Goal: Information Seeking & Learning: Learn about a topic

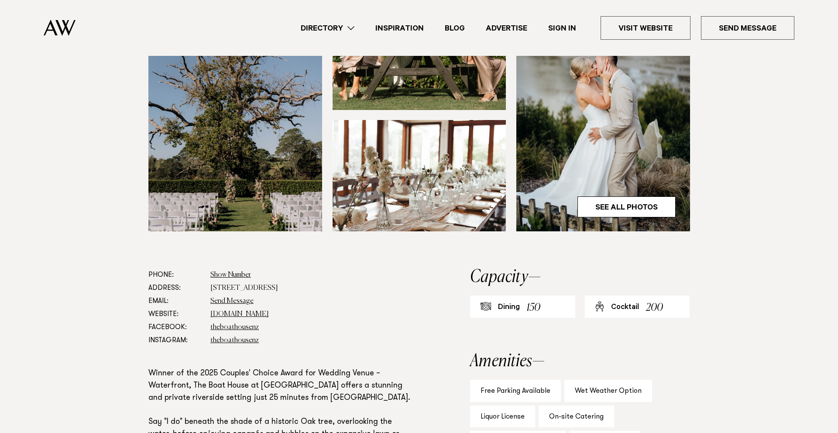
scroll to position [322, 0]
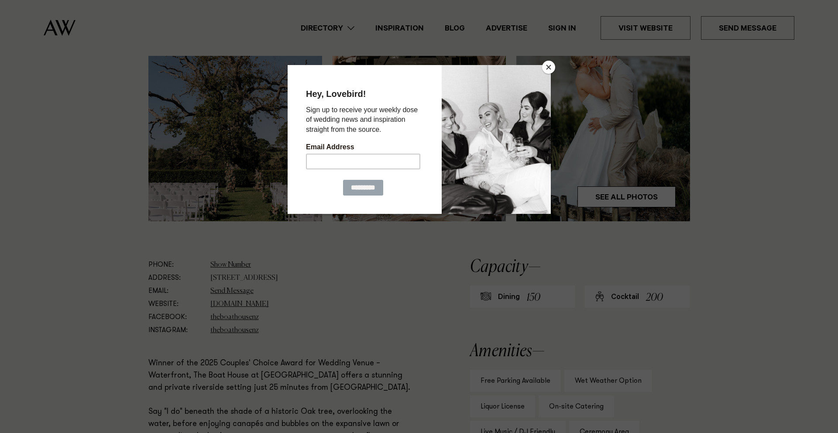
drag, startPoint x: 547, startPoint y: 69, endPoint x: 591, endPoint y: 128, distance: 74.0
click at [547, 69] on button "Close" at bounding box center [548, 67] width 13 height 13
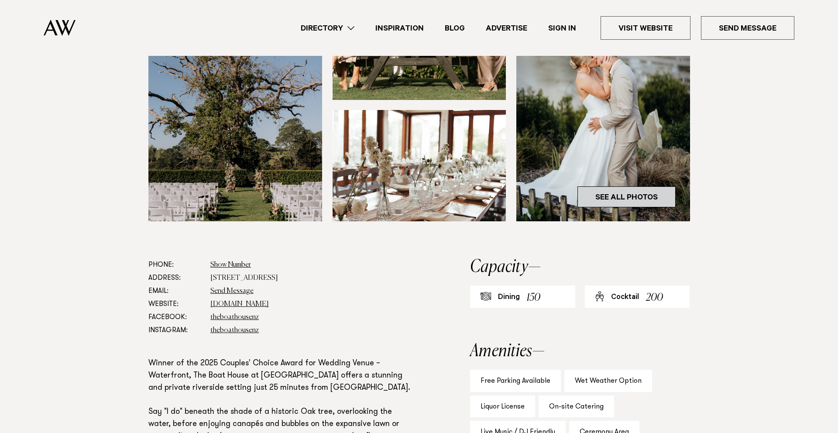
click at [607, 201] on link "See All Photos" at bounding box center [627, 196] width 98 height 21
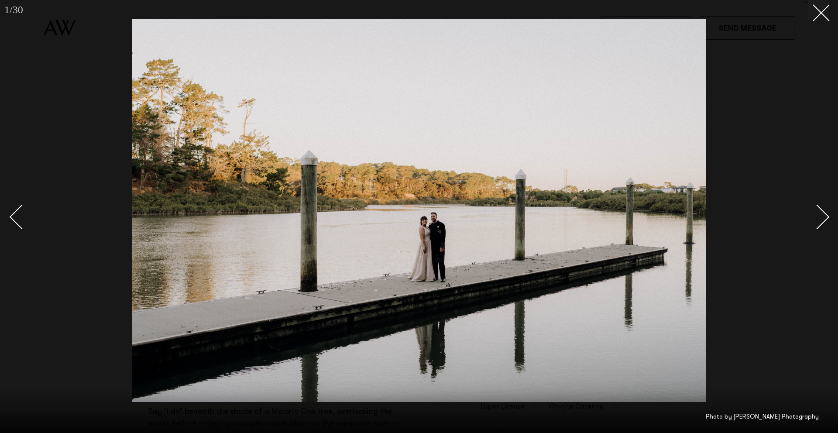
click at [821, 213] on div "Next slide" at bounding box center [817, 217] width 25 height 25
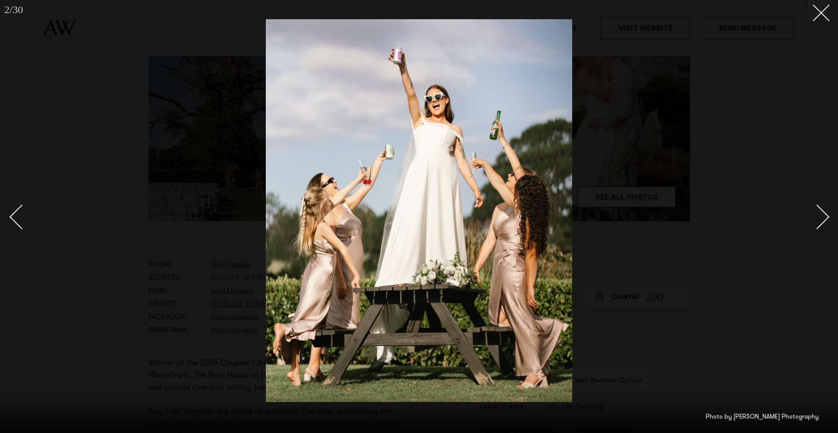
click at [822, 213] on div "Next slide" at bounding box center [817, 217] width 25 height 25
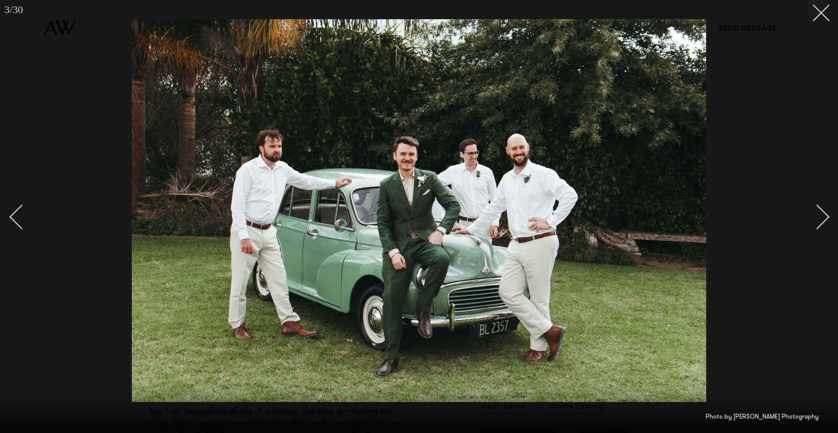
click at [822, 213] on div "Next slide" at bounding box center [817, 217] width 25 height 25
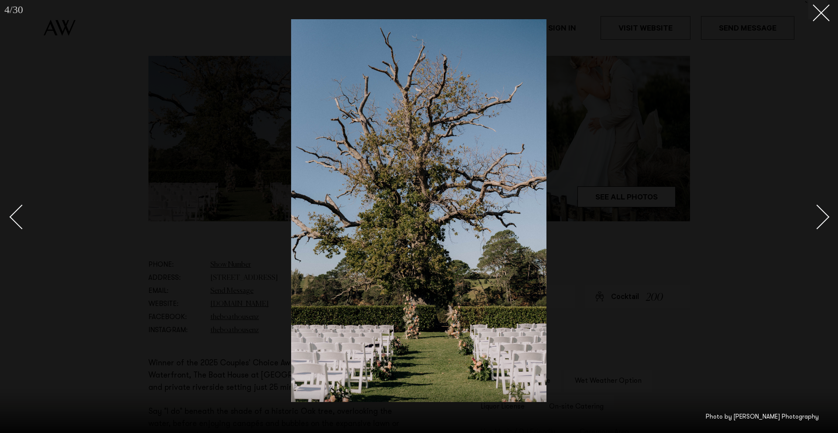
click at [822, 213] on div "Next slide" at bounding box center [817, 217] width 25 height 25
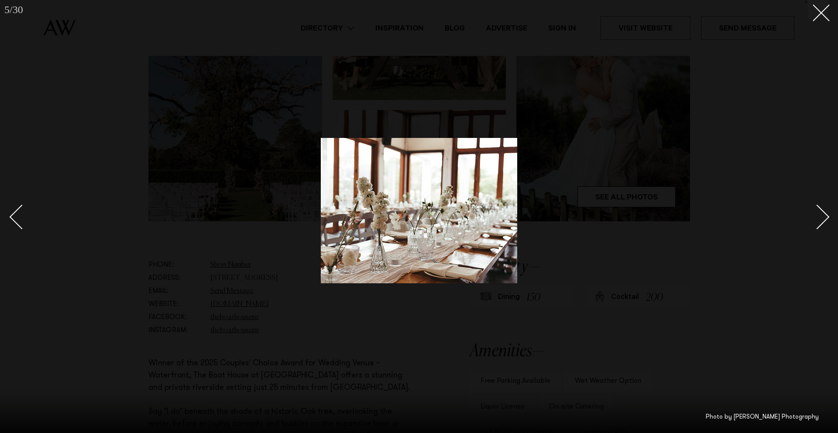
click at [822, 213] on div "Next slide" at bounding box center [817, 217] width 25 height 25
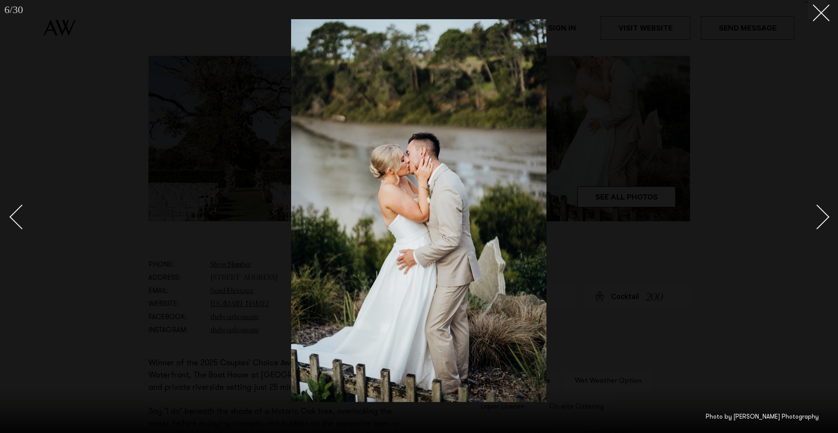
click at [822, 213] on div "Next slide" at bounding box center [817, 217] width 25 height 25
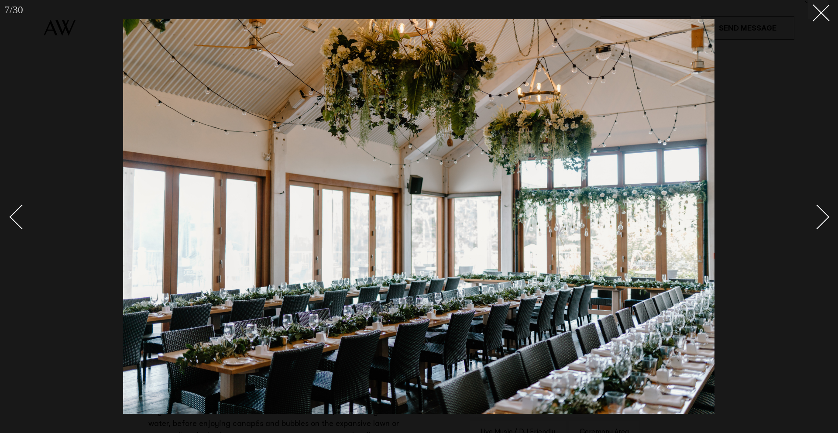
click at [822, 213] on div "Next slide" at bounding box center [817, 217] width 25 height 25
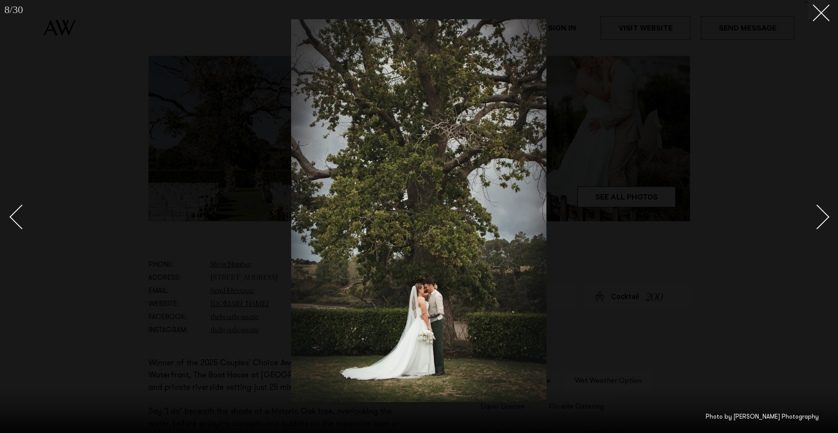
click at [822, 213] on div "Next slide" at bounding box center [817, 217] width 25 height 25
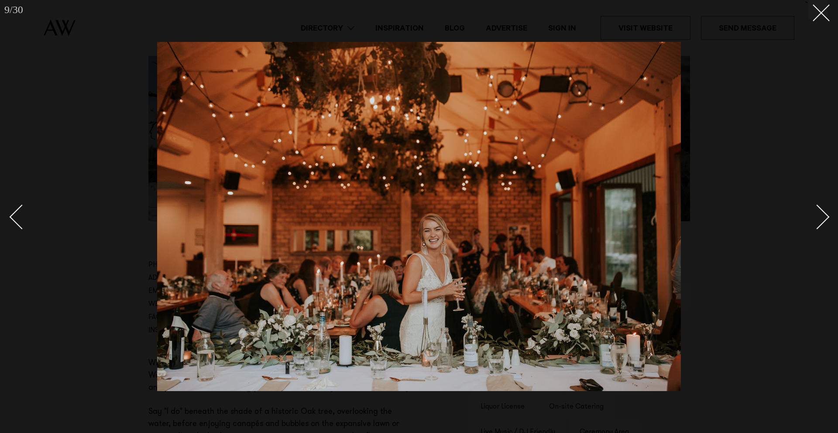
click at [822, 213] on div "Next slide" at bounding box center [817, 217] width 25 height 25
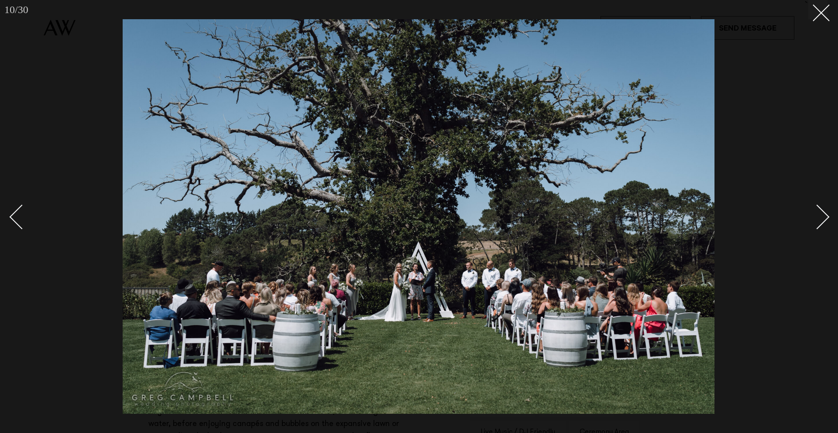
click at [822, 213] on div "Next slide" at bounding box center [817, 217] width 25 height 25
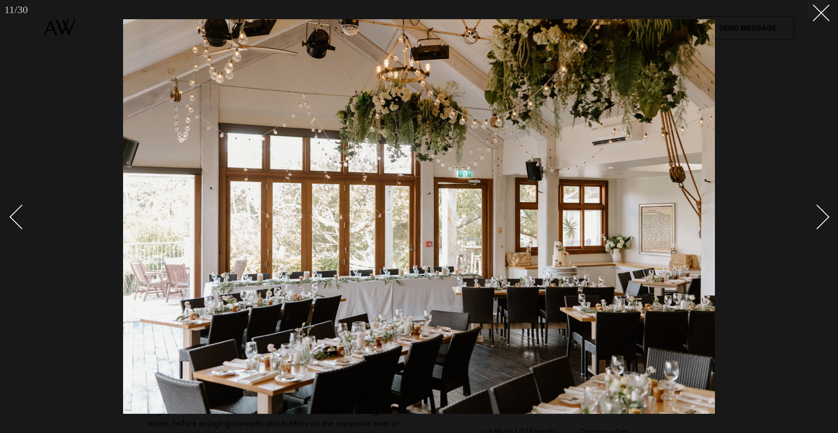
click at [822, 213] on div "Next slide" at bounding box center [817, 217] width 25 height 25
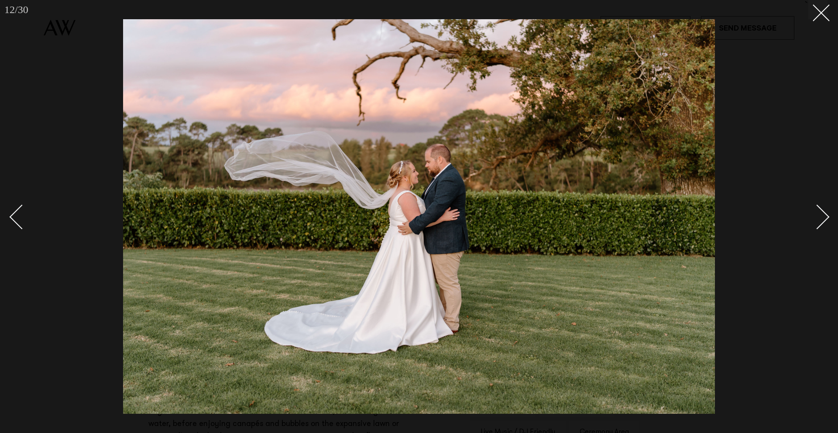
click at [822, 213] on div "Next slide" at bounding box center [817, 217] width 25 height 25
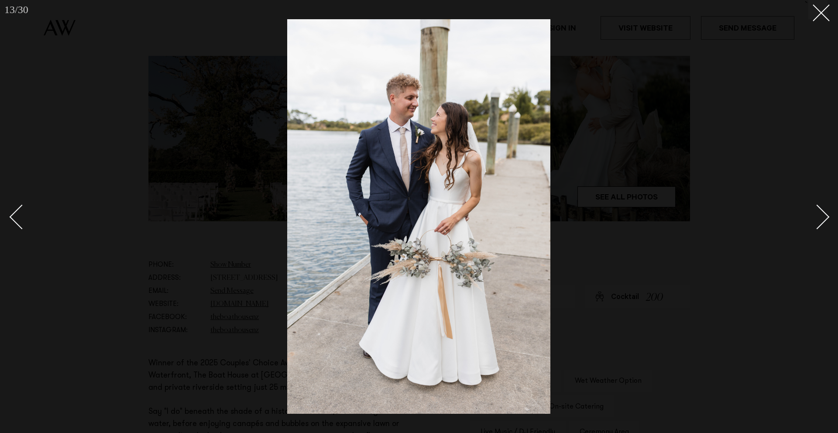
click at [822, 213] on div "Next slide" at bounding box center [817, 217] width 25 height 25
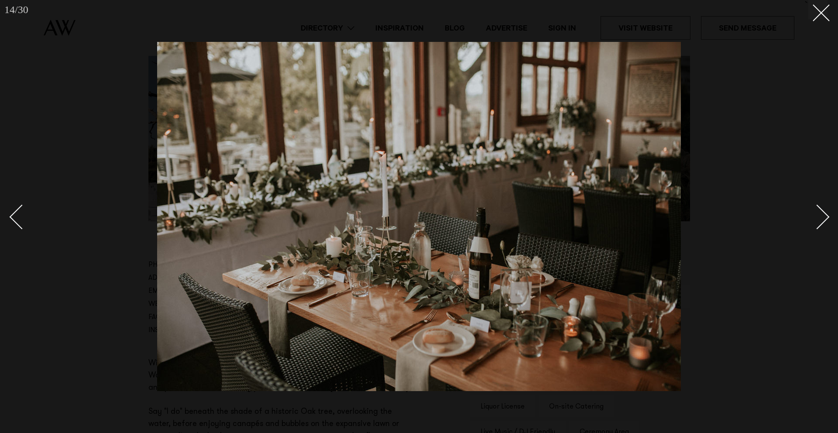
click at [822, 213] on div "Next slide" at bounding box center [817, 217] width 25 height 25
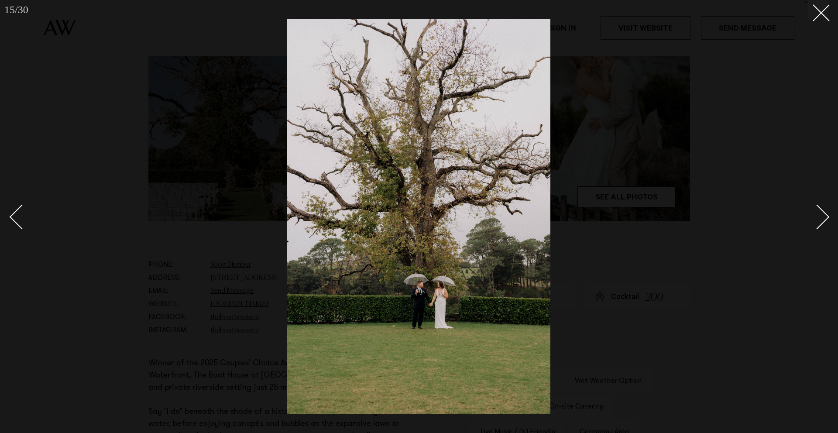
click at [822, 213] on div "Next slide" at bounding box center [817, 217] width 25 height 25
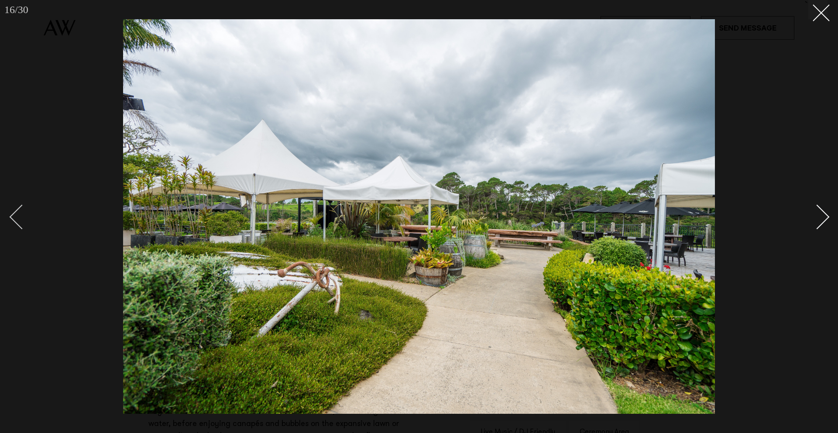
click at [14, 221] on div "Previous slide" at bounding box center [22, 217] width 25 height 25
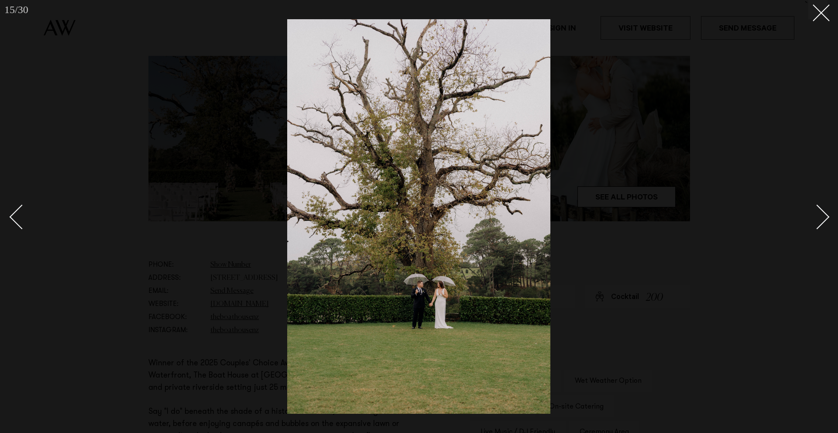
click at [820, 214] on div "Next slide" at bounding box center [817, 217] width 25 height 25
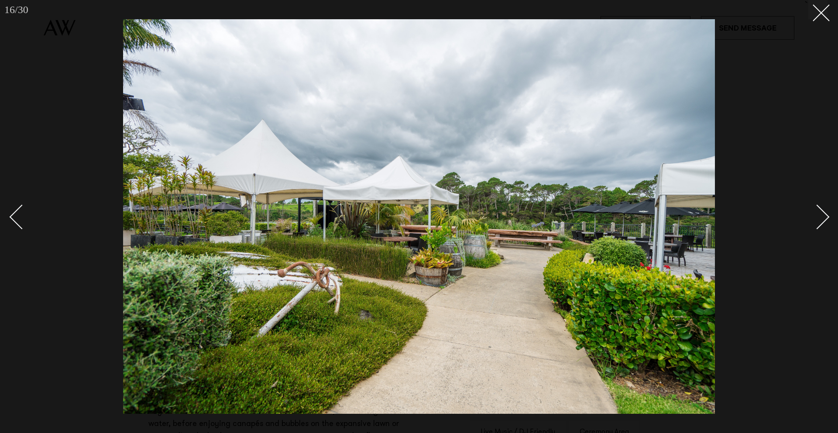
click at [821, 213] on div "Next slide" at bounding box center [817, 217] width 25 height 25
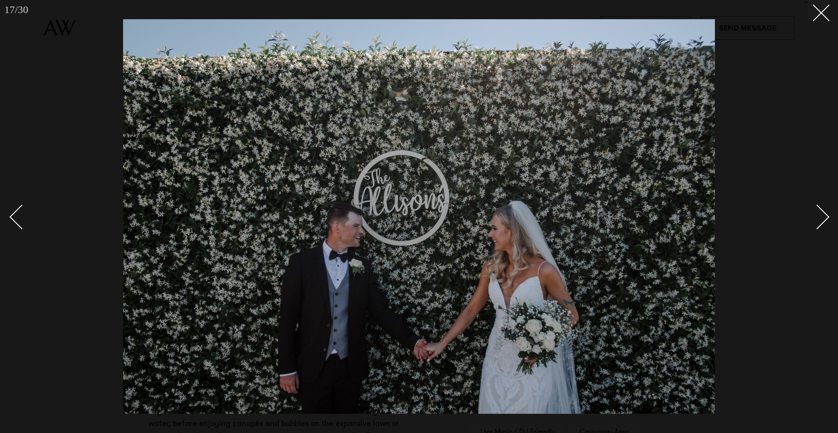
click at [821, 213] on div "Next slide" at bounding box center [817, 217] width 25 height 25
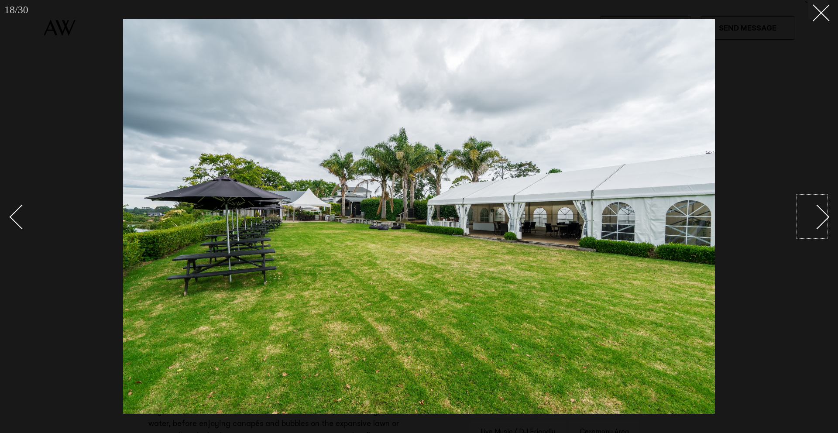
click at [810, 212] on div "Next slide" at bounding box center [817, 217] width 25 height 25
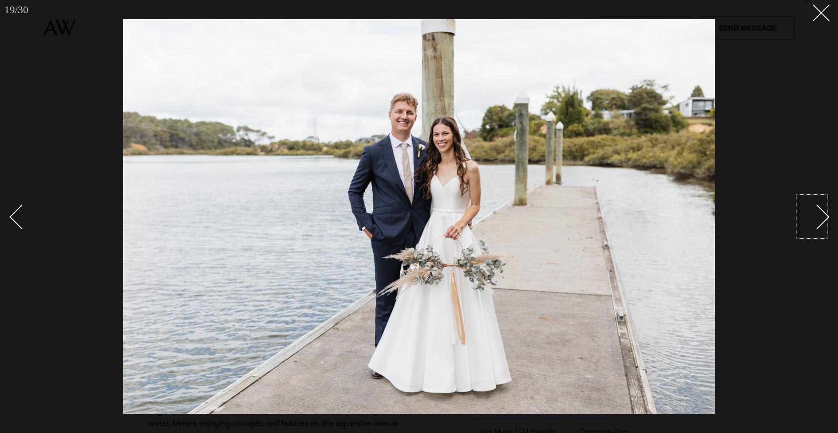
click at [820, 211] on div "Next slide" at bounding box center [817, 217] width 25 height 25
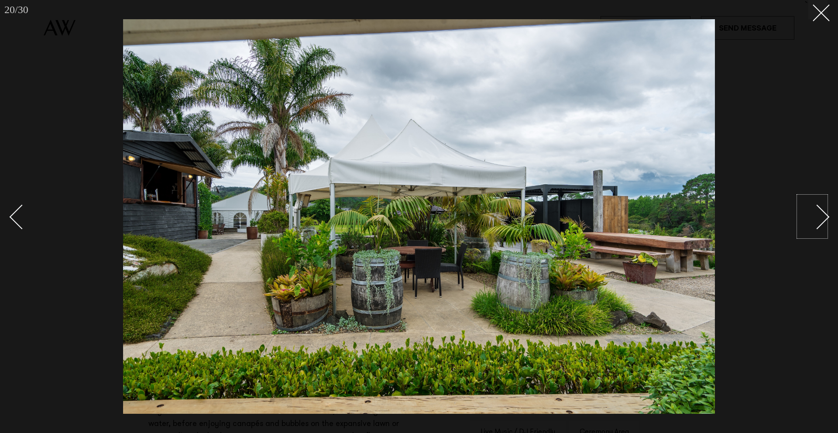
click at [820, 211] on div "Next slide" at bounding box center [817, 217] width 25 height 25
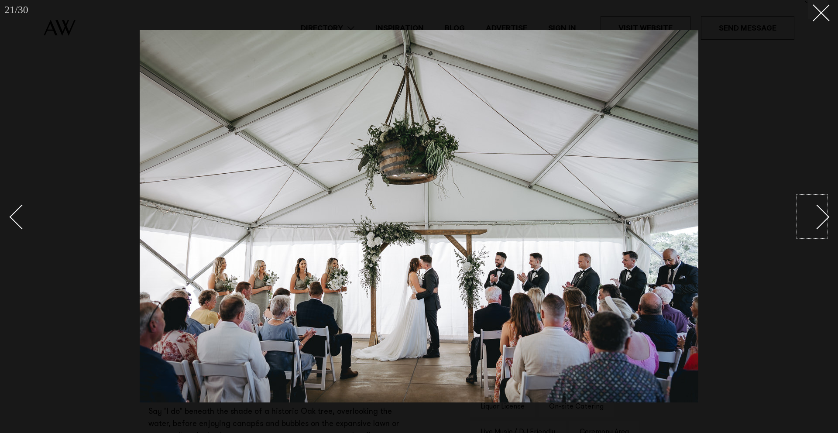
click at [820, 211] on div "Next slide" at bounding box center [817, 217] width 25 height 25
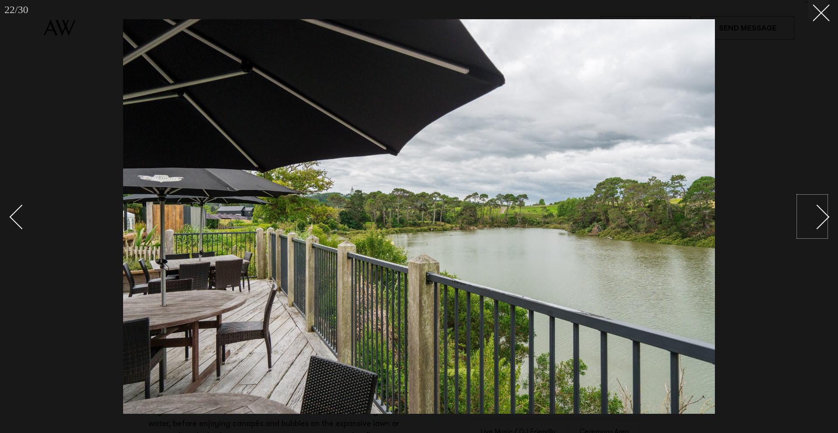
click at [820, 211] on div "Next slide" at bounding box center [817, 217] width 25 height 25
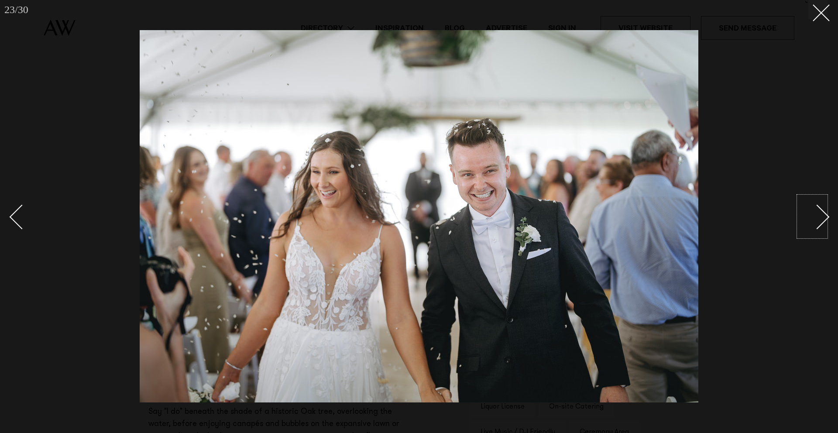
click at [814, 213] on div "Next slide" at bounding box center [817, 217] width 25 height 25
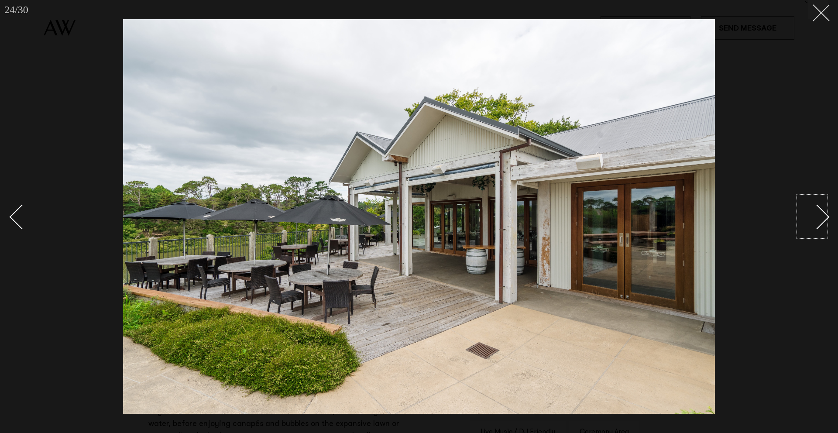
click at [821, 13] on line at bounding box center [822, 13] width 16 height 16
